Goal: Task Accomplishment & Management: Complete application form

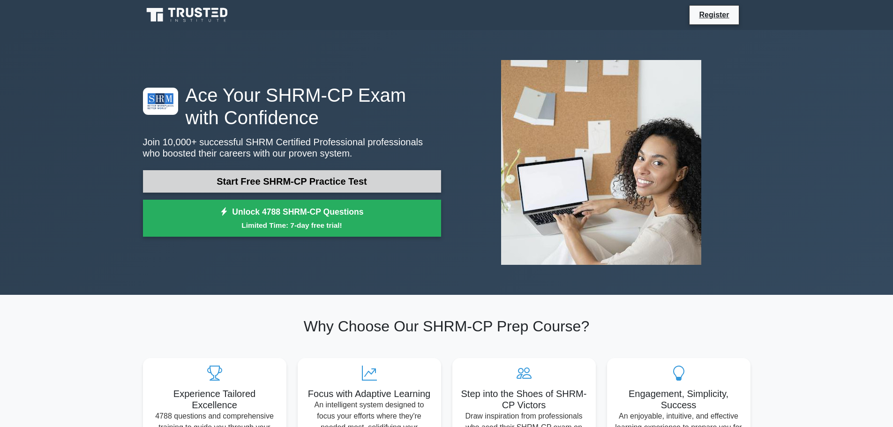
click at [269, 179] on link "Start Free SHRM-CP Practice Test" at bounding box center [292, 181] width 298 height 23
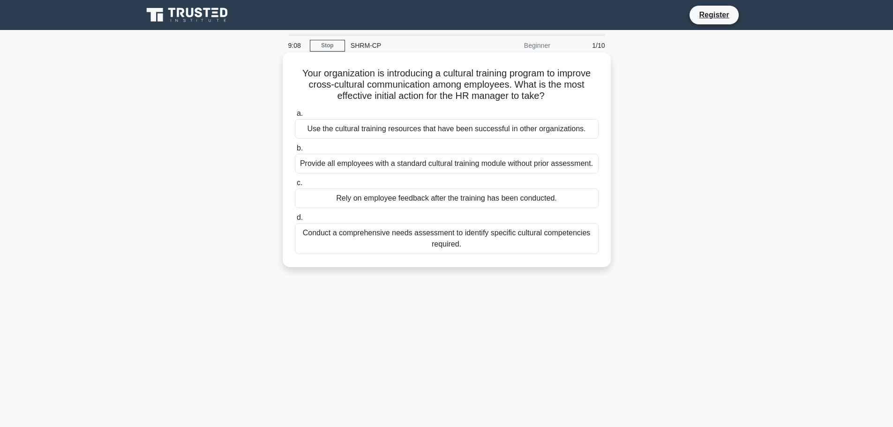
click at [340, 164] on div "Provide all employees with a standard cultural training module without prior as…" at bounding box center [447, 164] width 304 height 20
click at [295, 151] on input "b. Provide all employees with a standard cultural training module without prior…" at bounding box center [295, 148] width 0 height 6
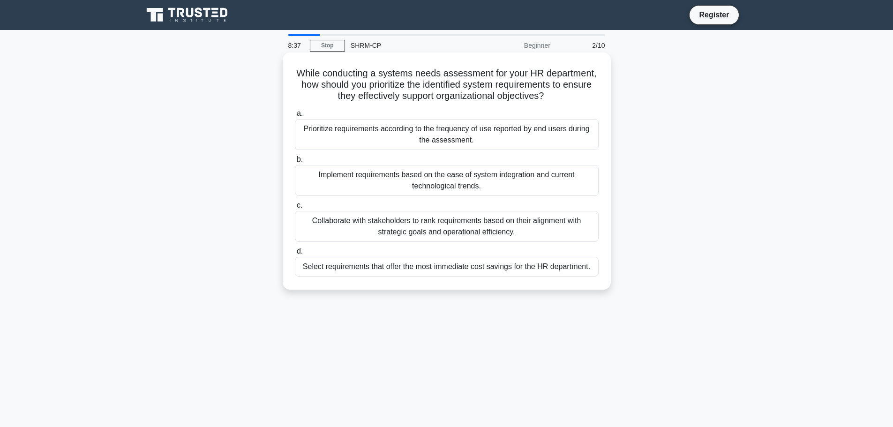
click at [353, 227] on div "Collaborate with stakeholders to rank requirements based on their alignment wit…" at bounding box center [447, 226] width 304 height 31
click at [295, 209] on input "c. Collaborate with stakeholders to rank requirements based on their alignment …" at bounding box center [295, 206] width 0 height 6
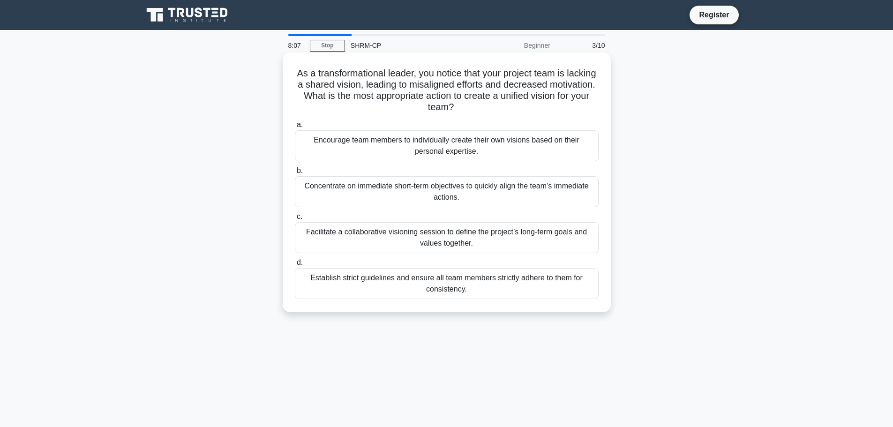
click at [361, 234] on div "Facilitate a collaborative visioning session to define the project’s long-term …" at bounding box center [447, 237] width 304 height 31
click at [295, 220] on input "c. Facilitate a collaborative visioning session to define the project’s long-te…" at bounding box center [295, 217] width 0 height 6
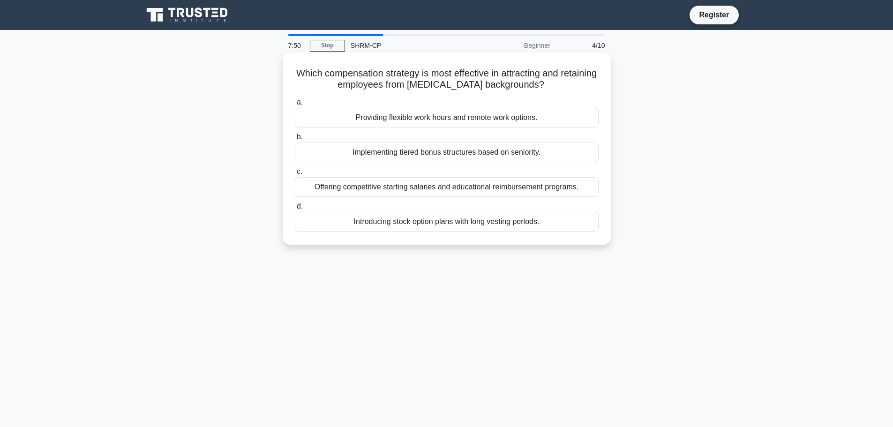
click at [378, 191] on div "Offering competitive starting salaries and educational reimbursement programs." at bounding box center [447, 187] width 304 height 20
click at [295, 175] on input "c. Offering competitive starting salaries and educational reimbursement program…" at bounding box center [295, 172] width 0 height 6
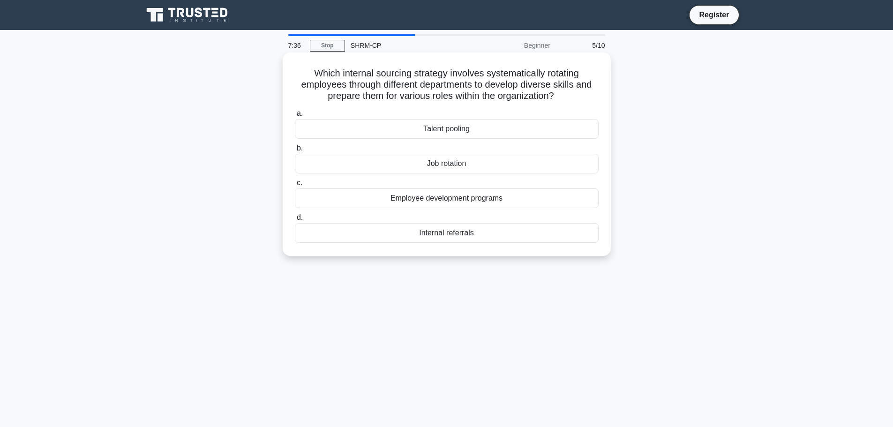
click at [396, 202] on div "Employee development programs" at bounding box center [447, 199] width 304 height 20
click at [295, 186] on input "c. Employee development programs" at bounding box center [295, 183] width 0 height 6
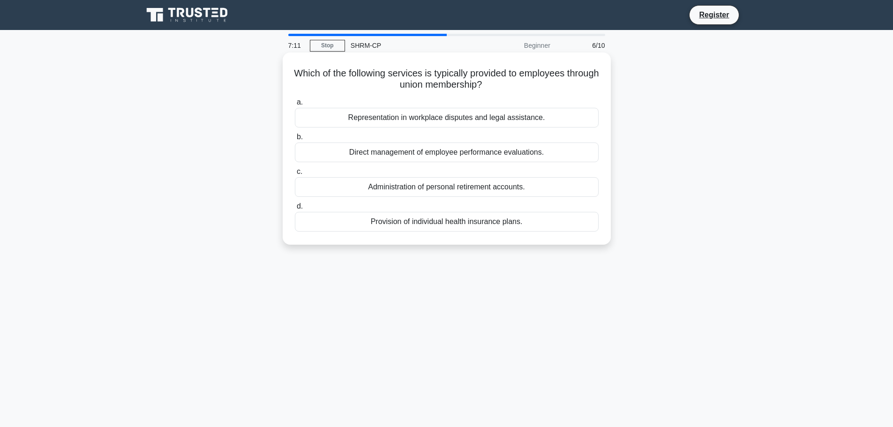
click at [445, 119] on div "Representation in workplace disputes and legal assistance." at bounding box center [447, 118] width 304 height 20
click at [295, 106] on input "a. Representation in workplace disputes and legal assistance." at bounding box center [295, 102] width 0 height 6
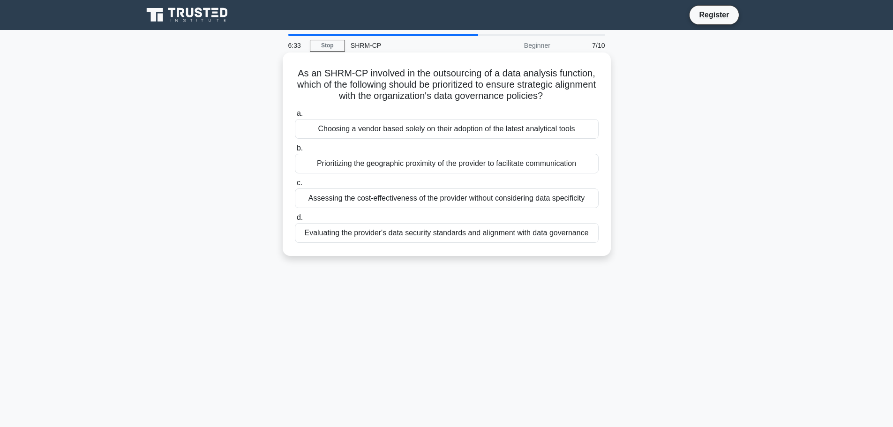
click at [402, 239] on div "Evaluating the provider's data security standards and alignment with data gover…" at bounding box center [447, 233] width 304 height 20
click at [295, 221] on input "d. Evaluating the provider's data security standards and alignment with data go…" at bounding box center [295, 218] width 0 height 6
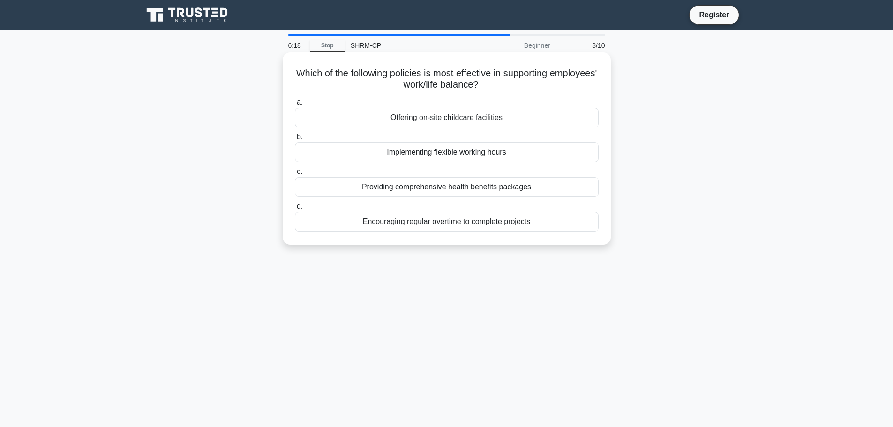
click at [421, 153] on div "Implementing flexible working hours" at bounding box center [447, 153] width 304 height 20
click at [295, 140] on input "b. Implementing flexible working hours" at bounding box center [295, 137] width 0 height 6
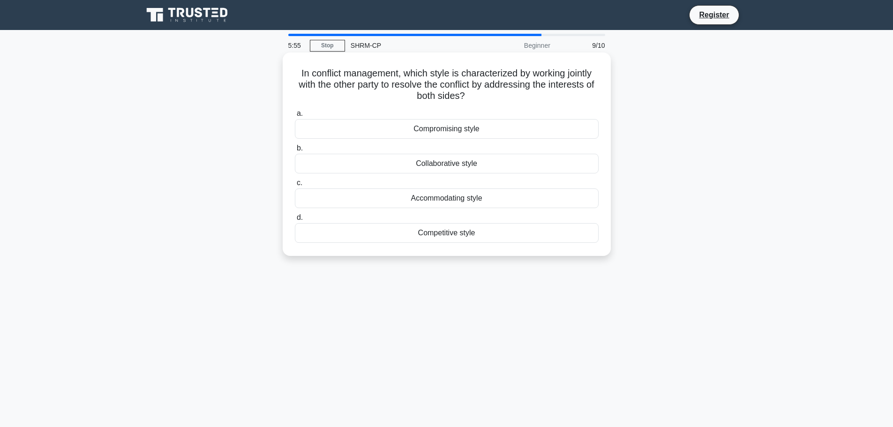
click at [436, 128] on div "Compromising style" at bounding box center [447, 129] width 304 height 20
click at [295, 117] on input "a. Compromising style" at bounding box center [295, 114] width 0 height 6
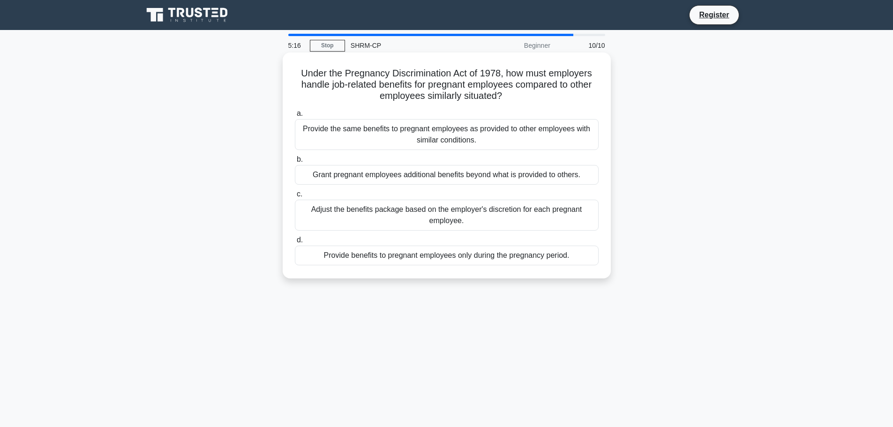
click at [402, 135] on div "Provide the same benefits to pregnant employees as provided to other employees …" at bounding box center [447, 134] width 304 height 31
click at [295, 117] on input "a. Provide the same benefits to pregnant employees as provided to other employe…" at bounding box center [295, 114] width 0 height 6
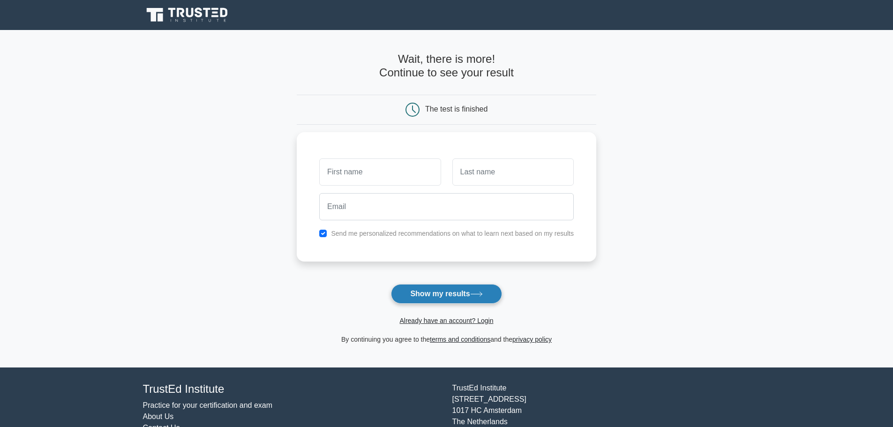
click at [432, 294] on button "Show my results" at bounding box center [446, 294] width 111 height 20
click at [417, 173] on input "text" at bounding box center [379, 169] width 121 height 27
click at [629, 166] on main "Wait, there is more! Continue to see your result The test is finished and the" at bounding box center [446, 199] width 893 height 338
click at [369, 172] on input "text" at bounding box center [379, 169] width 121 height 27
type input "test"
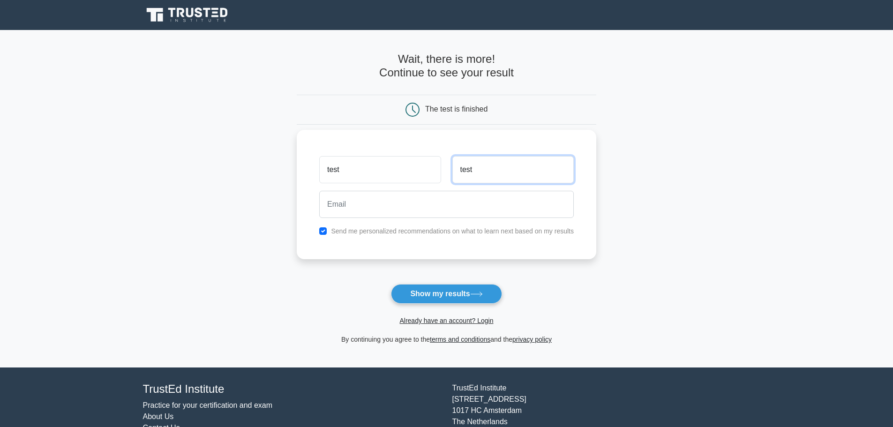
type input "test"
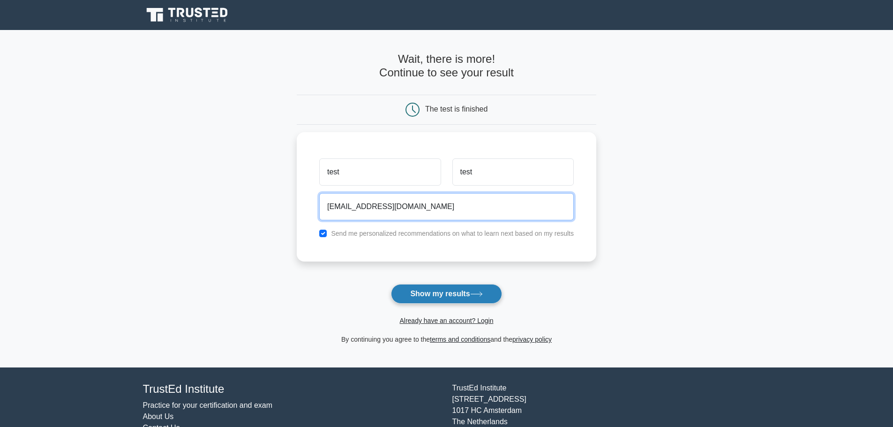
type input "test@gmail.com"
click at [455, 296] on button "Show my results" at bounding box center [446, 294] width 111 height 20
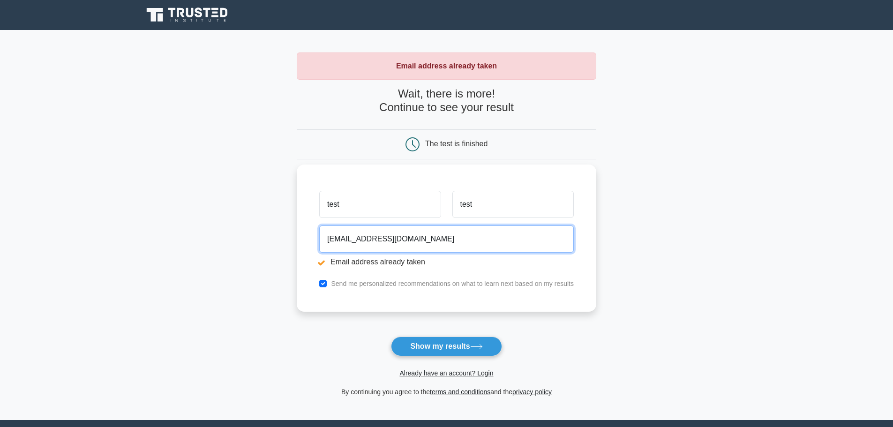
click at [340, 240] on input "[EMAIL_ADDRESS][DOMAIN_NAME]" at bounding box center [446, 239] width 255 height 27
type input "[EMAIL_ADDRESS][DOMAIN_NAME]"
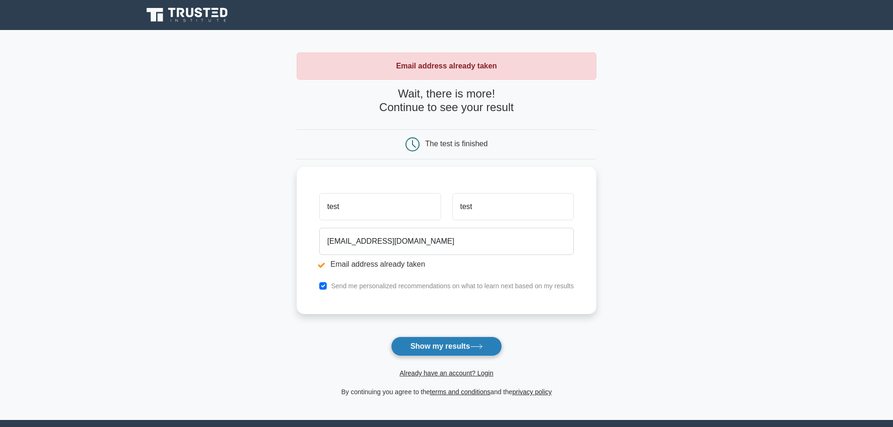
click at [409, 344] on button "Show my results" at bounding box center [446, 347] width 111 height 20
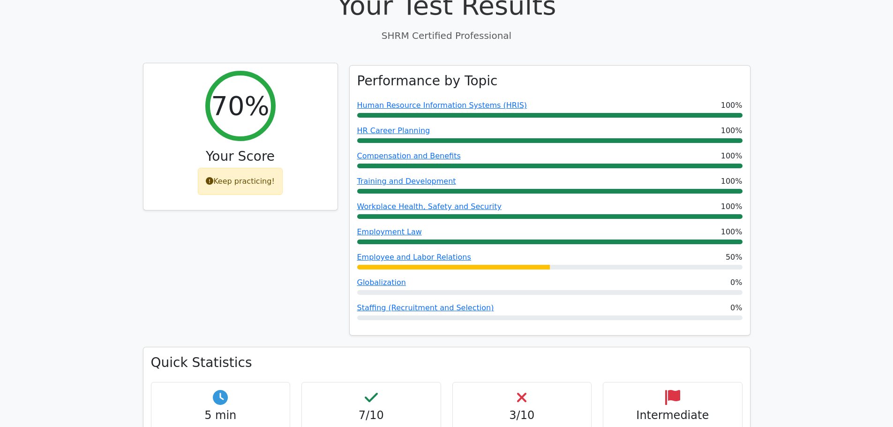
scroll to position [328, 0]
